Goal: Task Accomplishment & Management: Manage account settings

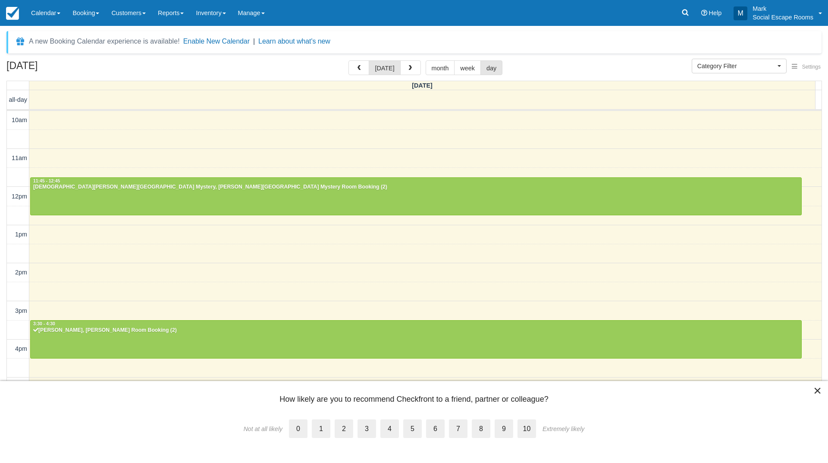
select select
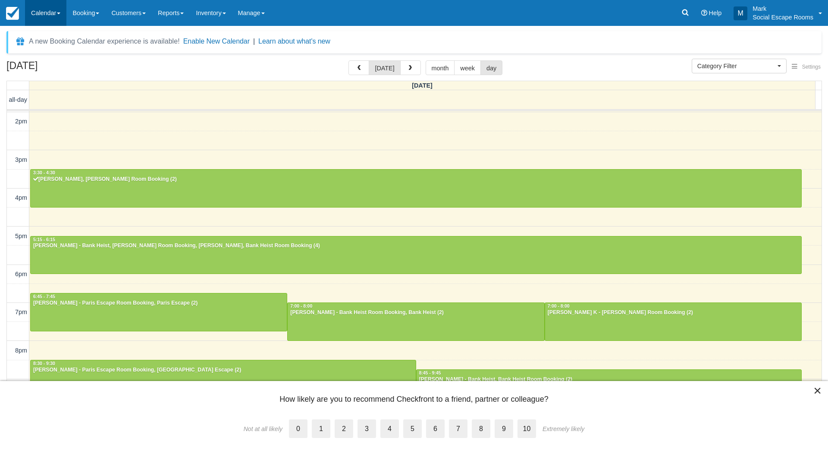
click at [46, 10] on link "Calendar" at bounding box center [45, 13] width 41 height 26
click at [54, 113] on link "Day" at bounding box center [59, 118] width 68 height 18
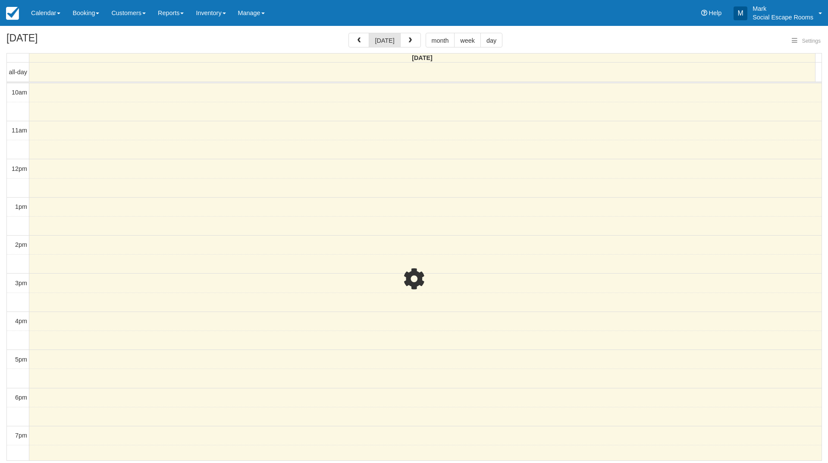
select select
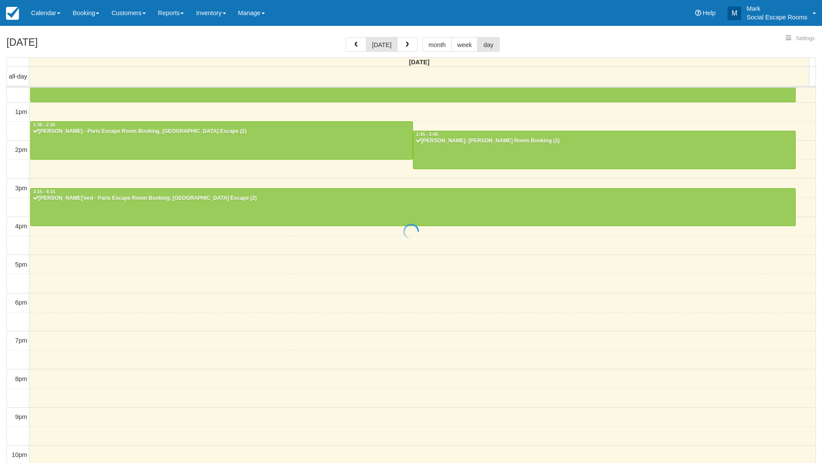
select select
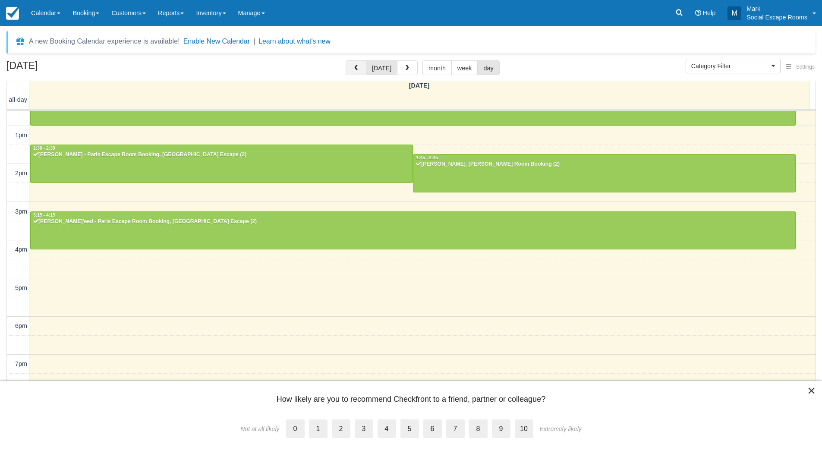
click at [356, 67] on span "button" at bounding box center [356, 68] width 6 height 6
